Goal: Find specific page/section: Find specific page/section

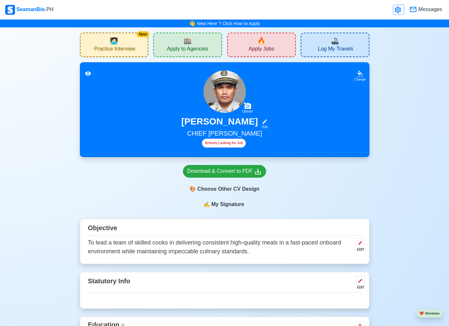
click at [400, 11] on icon at bounding box center [398, 10] width 6 height 7
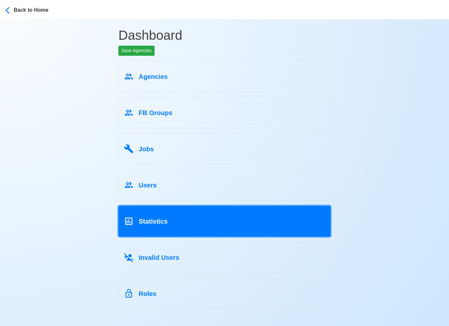
click at [164, 224] on span "Statistics" at bounding box center [153, 221] width 29 height 7
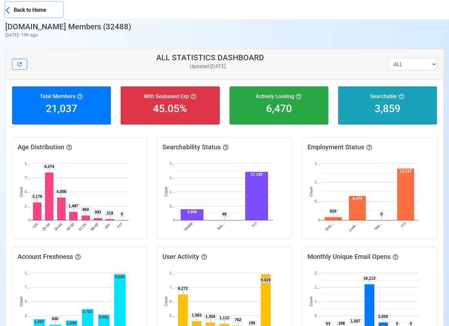
click at [16, 13] on div "Back to Home" at bounding box center [38, 9] width 49 height 9
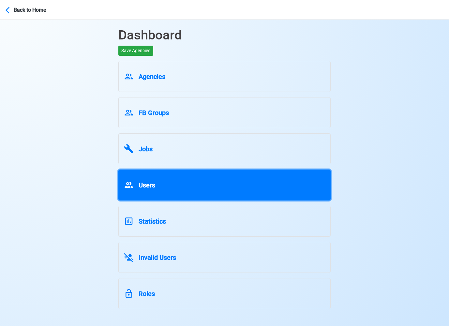
click at [168, 185] on div "Users" at bounding box center [224, 184] width 201 height 12
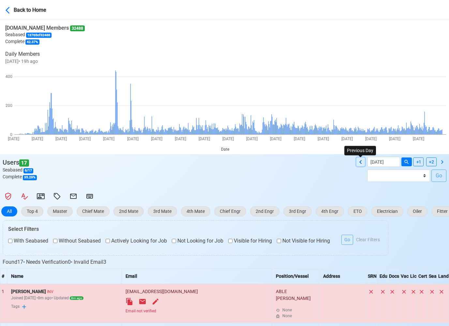
click at [359, 160] on icon at bounding box center [361, 162] width 8 height 8
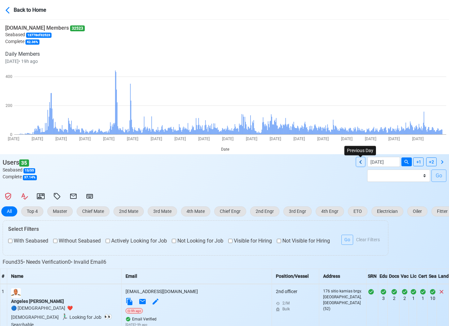
click at [359, 160] on icon at bounding box center [361, 162] width 8 height 8
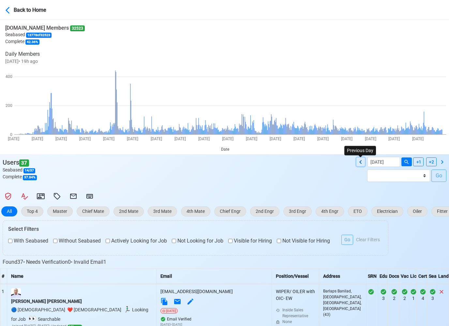
click at [359, 160] on icon at bounding box center [361, 162] width 8 height 8
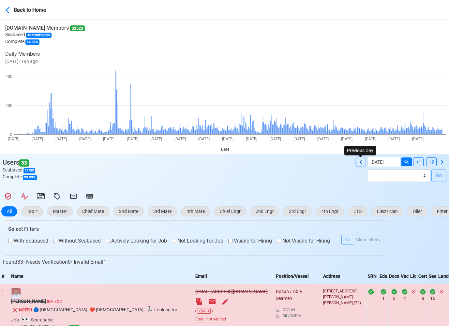
click at [359, 160] on icon at bounding box center [361, 162] width 8 height 8
type input "[DATE]"
